Goal: Task Accomplishment & Management: Manage account settings

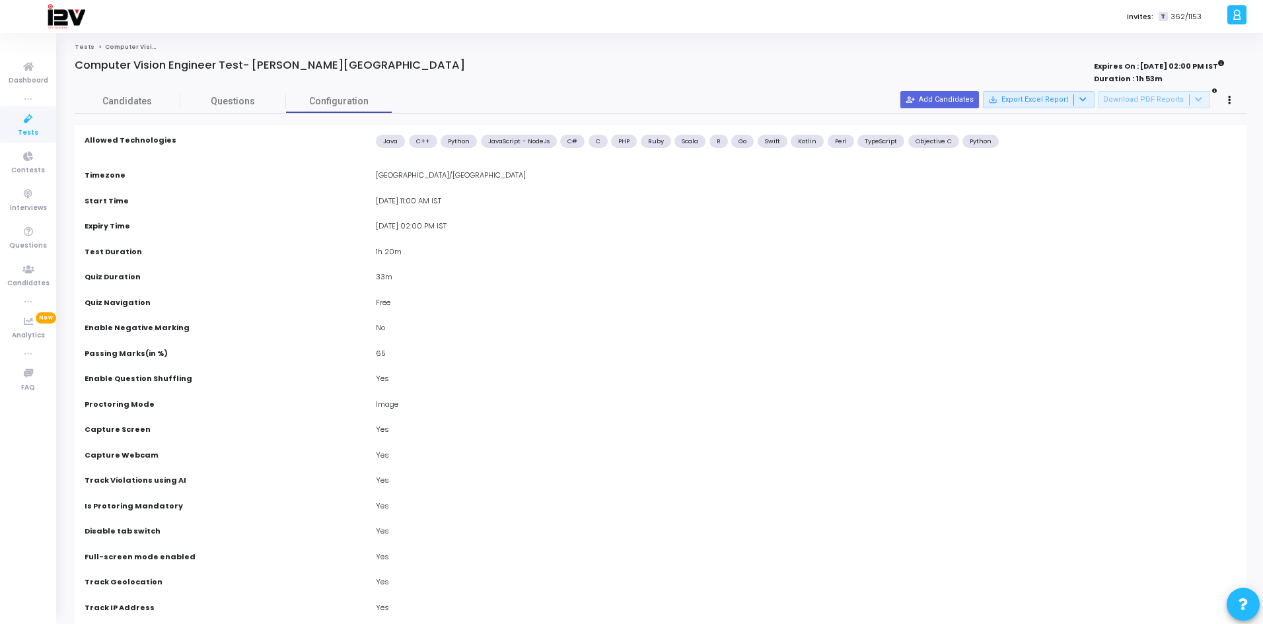
click at [33, 117] on icon at bounding box center [29, 119] width 28 height 17
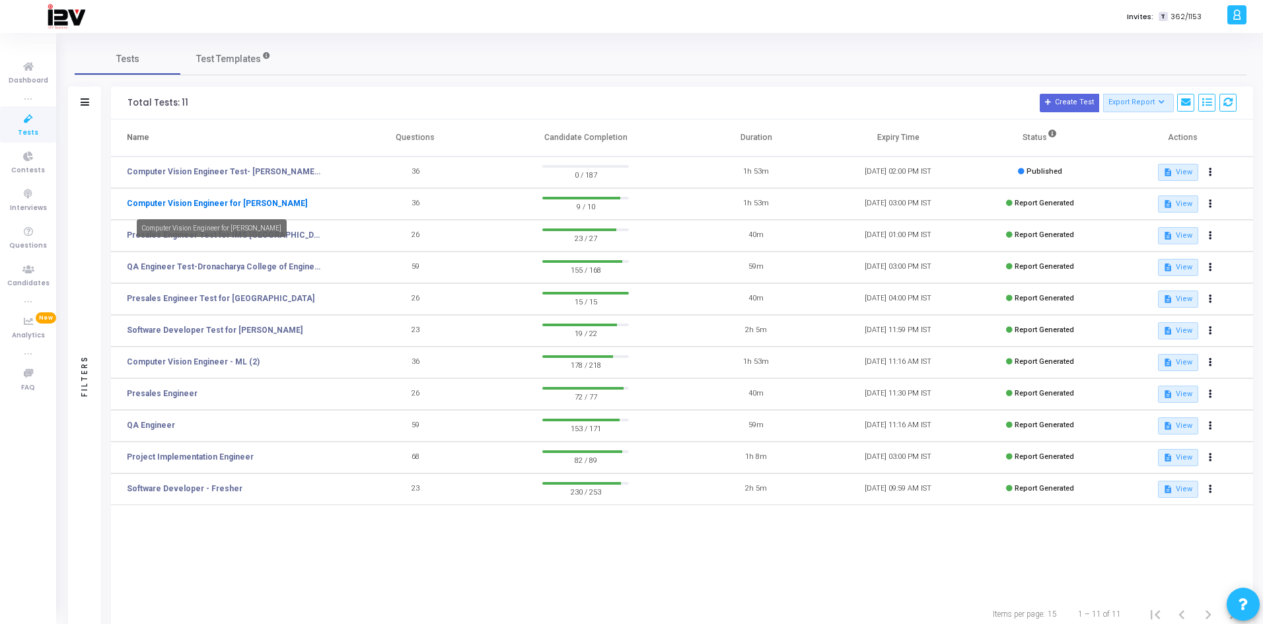
click at [266, 205] on link "Computer Vision Engineer for [PERSON_NAME]" at bounding box center [217, 204] width 180 height 12
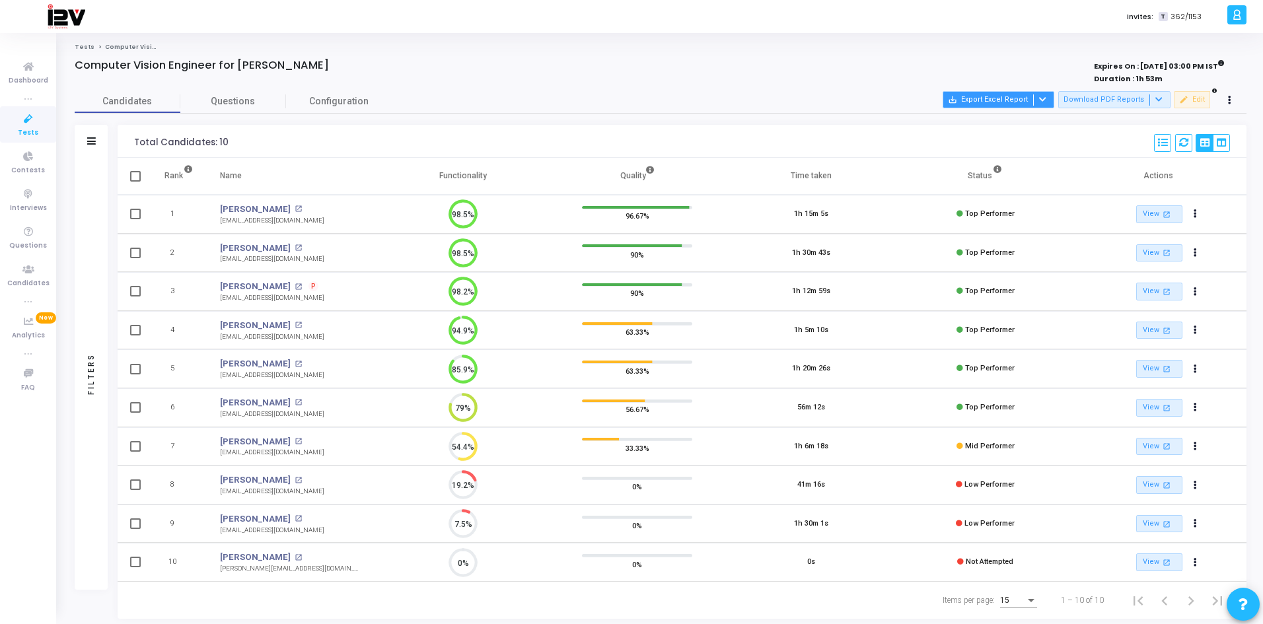
click at [1005, 100] on button "save_alt Export Excel Report" at bounding box center [999, 99] width 112 height 17
click at [998, 144] on button "Export All" at bounding box center [1007, 148] width 109 height 23
click at [28, 127] on span "Tests" at bounding box center [28, 132] width 20 height 11
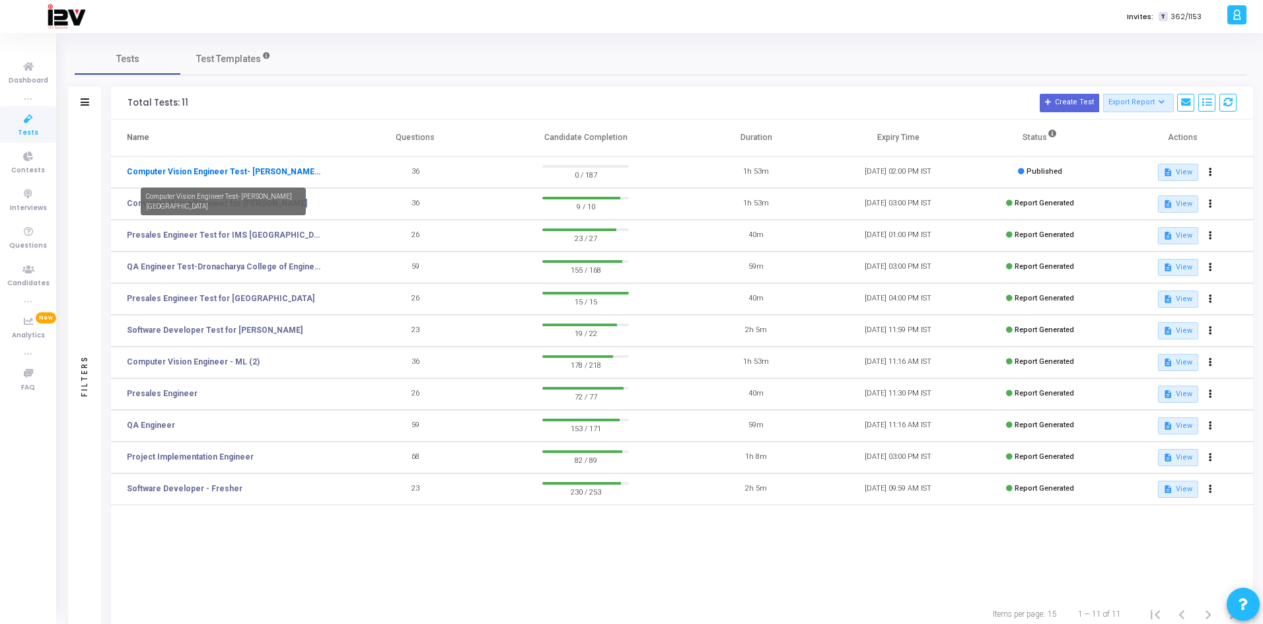
click at [285, 168] on link "Computer Vision Engineer Test- [PERSON_NAME][GEOGRAPHIC_DATA]" at bounding box center [224, 172] width 194 height 12
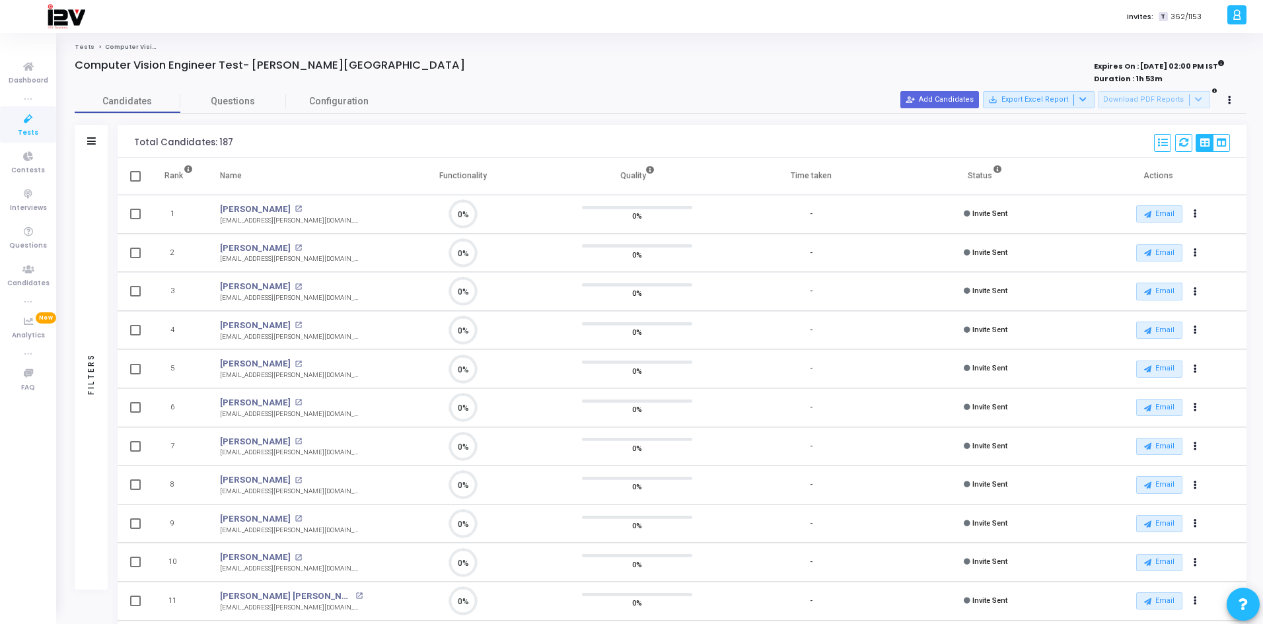
scroll to position [28, 34]
